Goal: Information Seeking & Learning: Learn about a topic

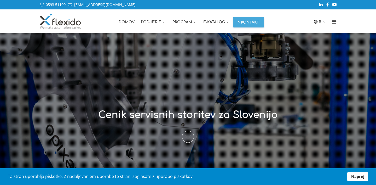
click at [124, 54] on div at bounding box center [188, 125] width 384 height 185
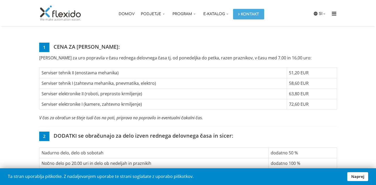
scroll to position [201, 0]
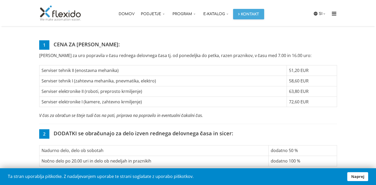
click at [70, 70] on td "Serviser tehnik II (enostavna mehanika)" at bounding box center [163, 70] width 248 height 10
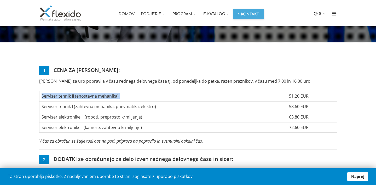
scroll to position [175, 0]
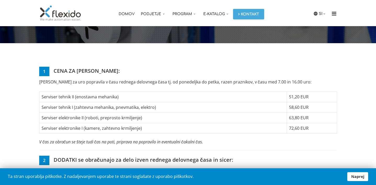
click at [72, 103] on td "Serviser tehnik I (zahtevna mehanika, pnevmatika, elektro)" at bounding box center [163, 107] width 248 height 10
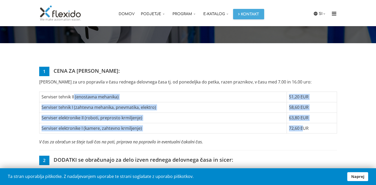
drag, startPoint x: 73, startPoint y: 99, endPoint x: 304, endPoint y: 130, distance: 232.7
click at [304, 130] on tbody "Serviser tehnik II (enostavna mehanika) 51,20 EUR Serviser tehnik I (zahtevna m…" at bounding box center [188, 113] width 298 height 42
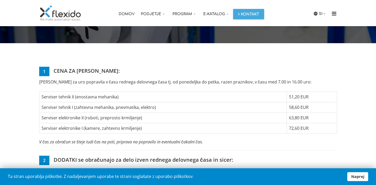
click at [247, 114] on td "Serviser elektronike II (roboti, preprosto krmiljenje)" at bounding box center [163, 117] width 248 height 10
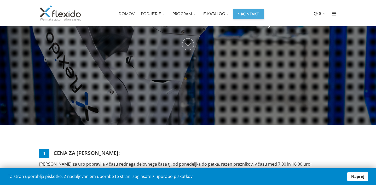
scroll to position [89, 0]
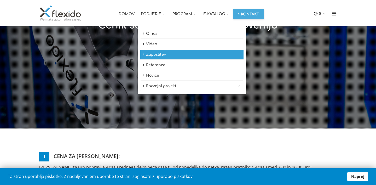
click at [155, 55] on link "Zaposlitev" at bounding box center [191, 55] width 103 height 10
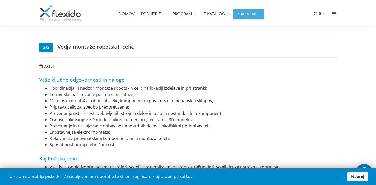
scroll to position [792, 0]
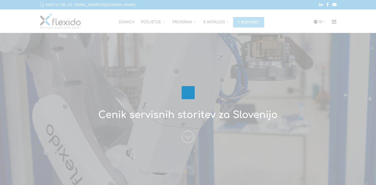
scroll to position [89, 0]
